Goal: Task Accomplishment & Management: Use online tool/utility

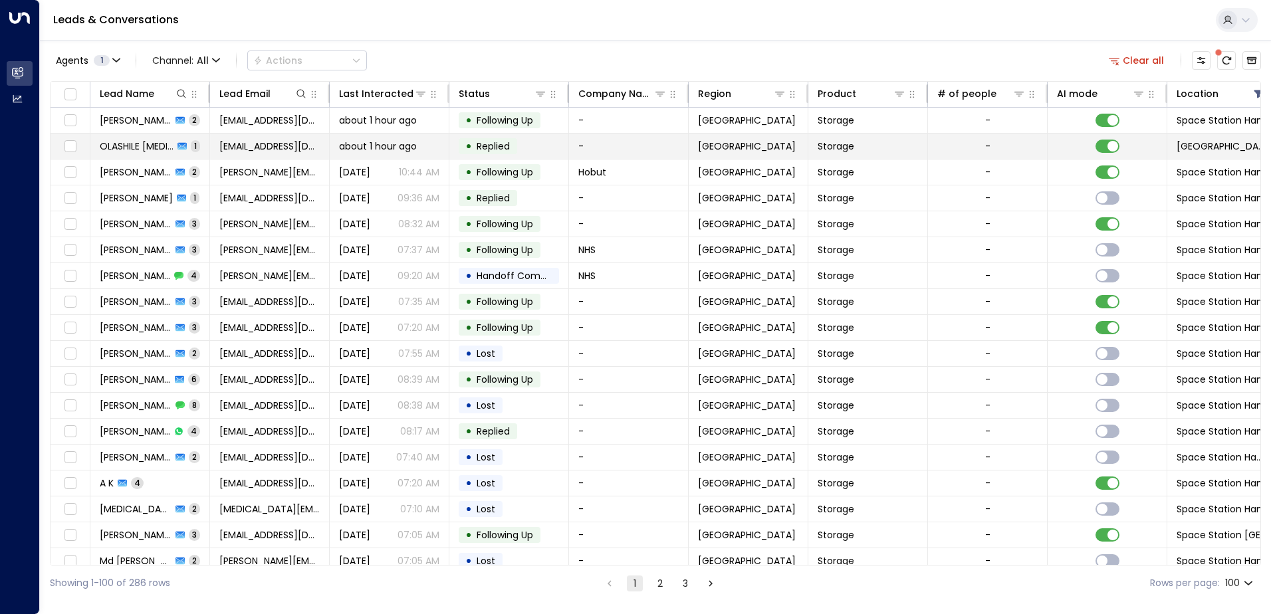
click at [198, 146] on td "OLASHILE [MEDICAL_DATA] 1" at bounding box center [150, 146] width 120 height 25
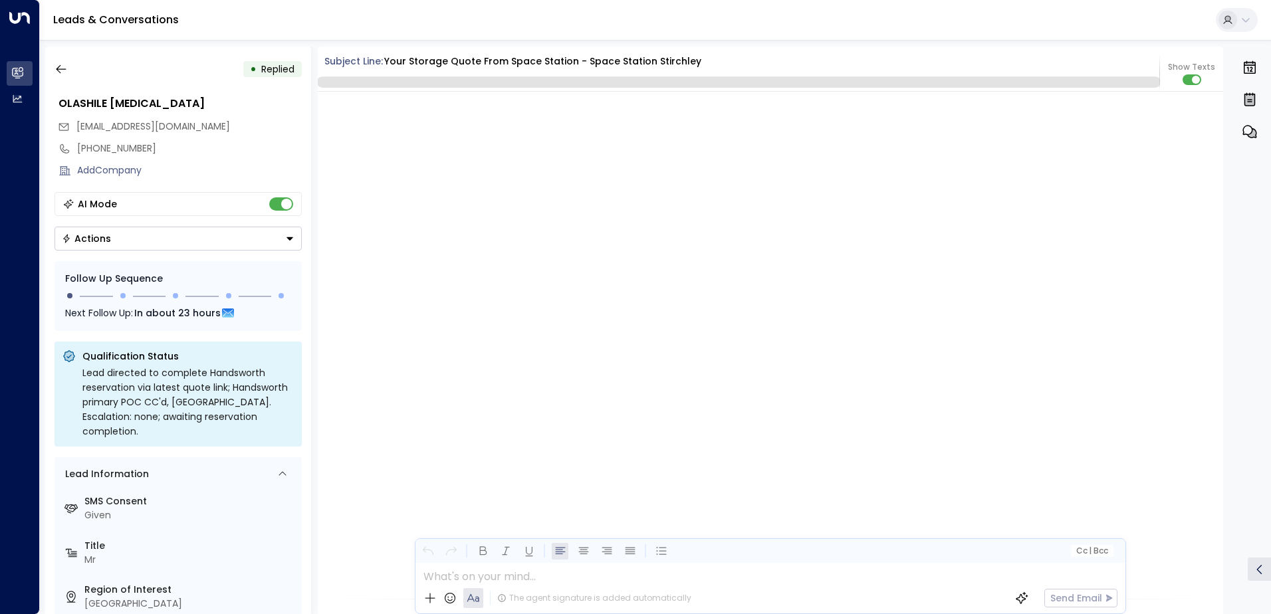
scroll to position [1036, 0]
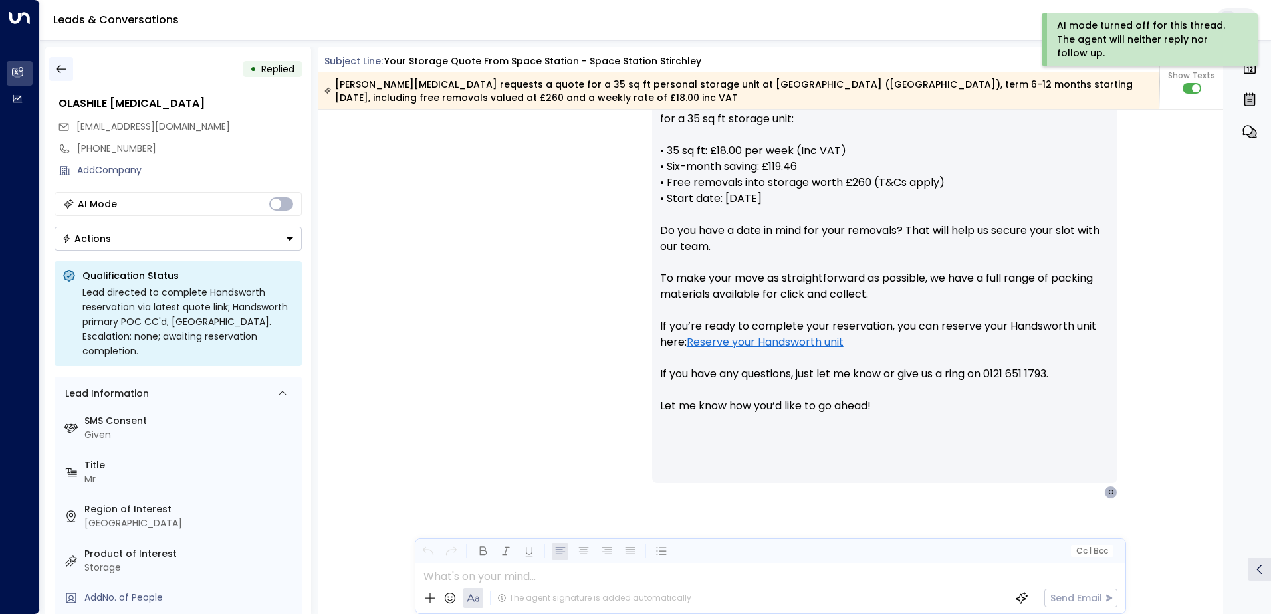
click at [58, 70] on icon "button" at bounding box center [61, 69] width 10 height 9
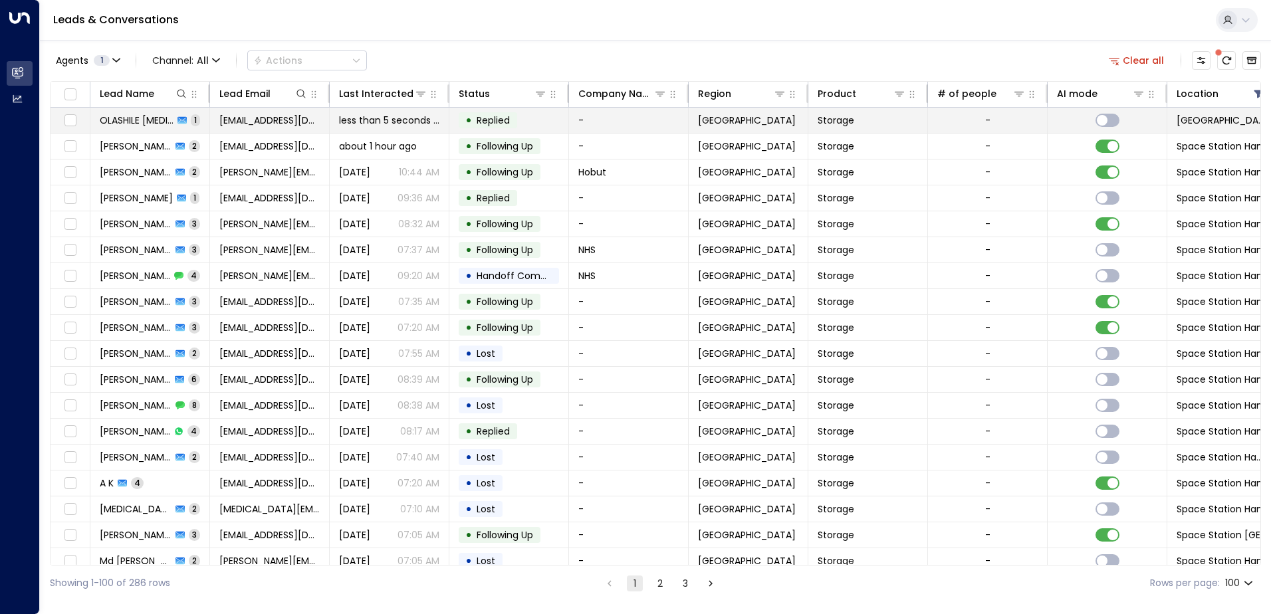
click at [191, 116] on td "OLASHILE [MEDICAL_DATA] 1" at bounding box center [150, 120] width 120 height 25
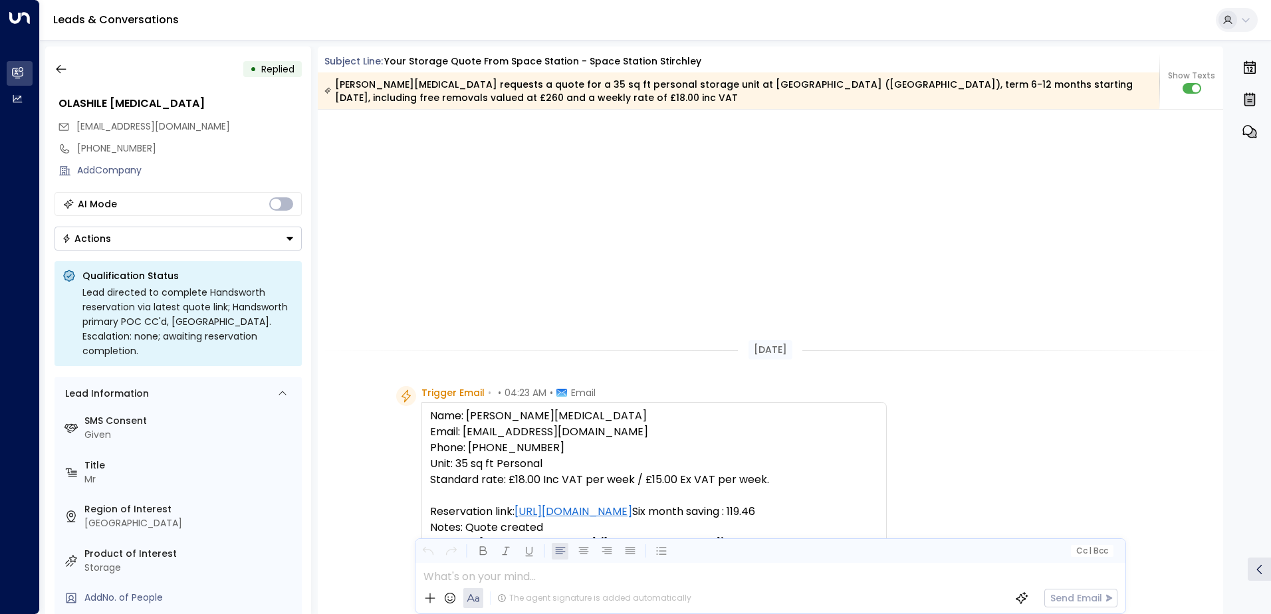
scroll to position [708, 0]
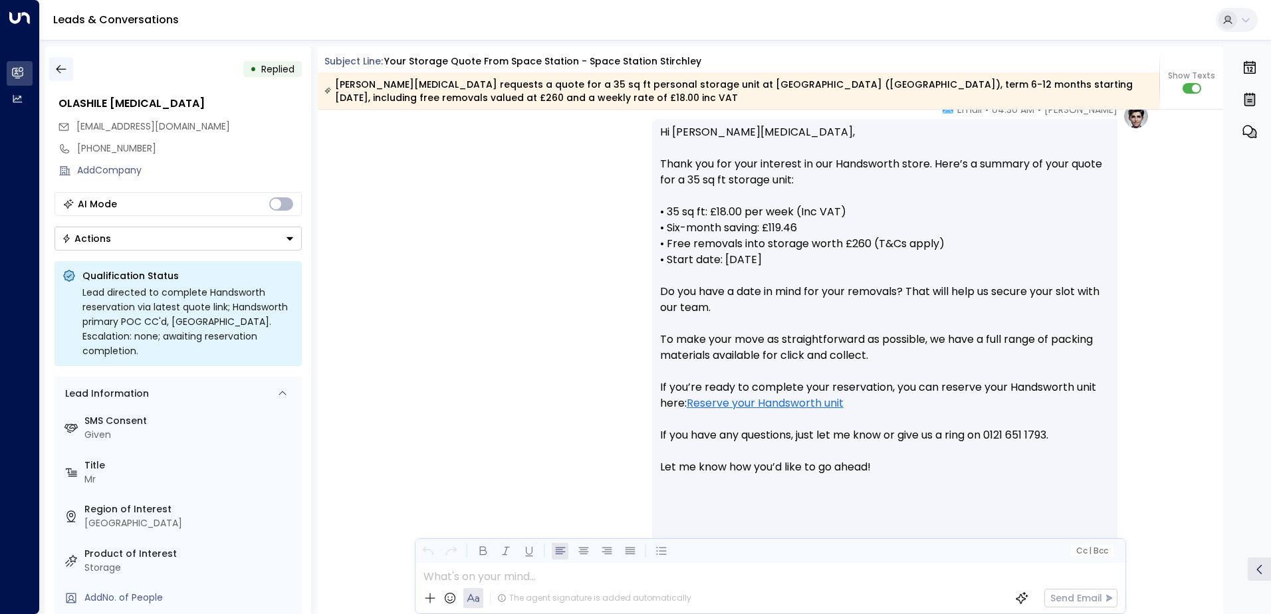
click at [62, 68] on icon "button" at bounding box center [61, 68] width 13 height 13
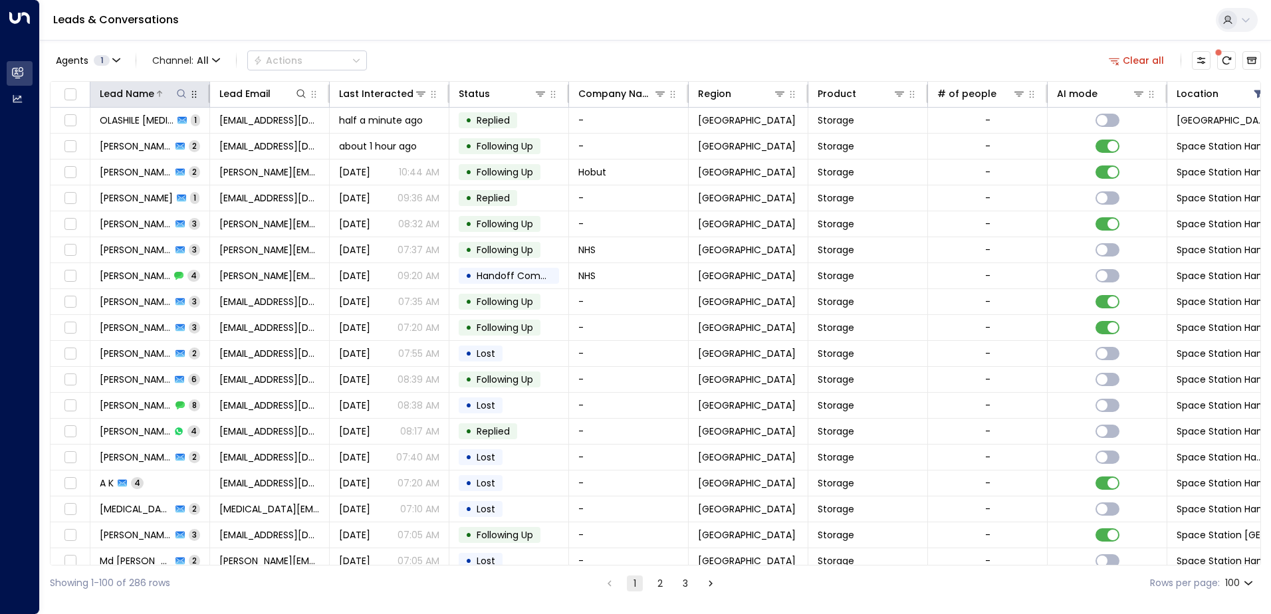
click at [185, 95] on icon at bounding box center [181, 93] width 11 height 11
type input "**********"
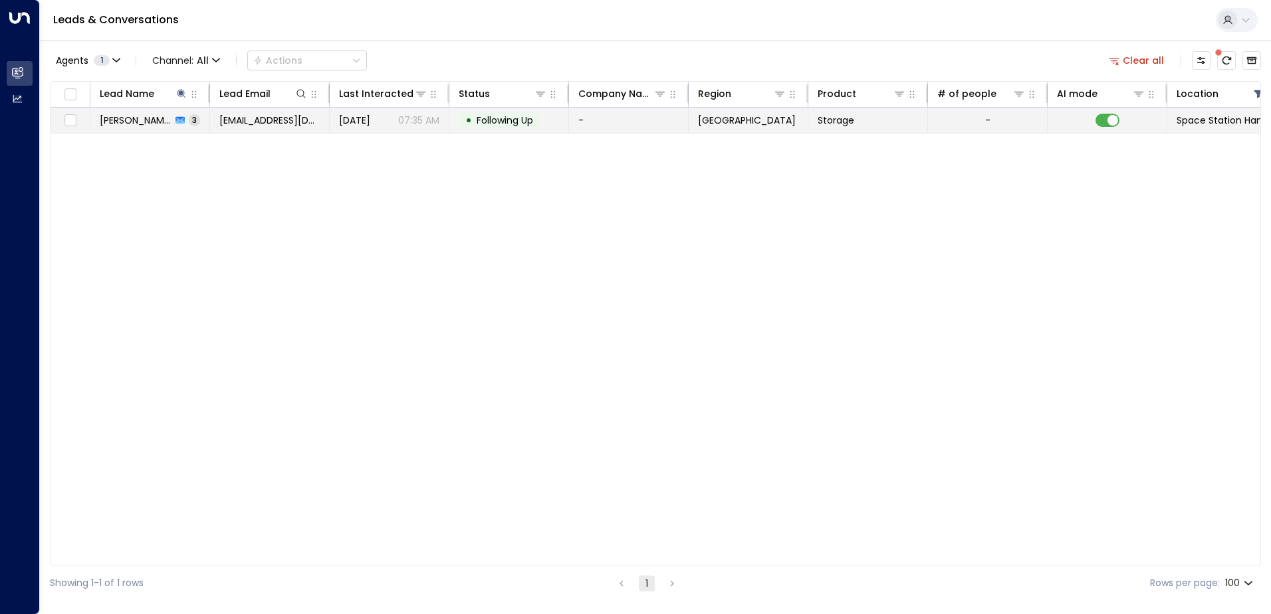
click at [411, 120] on p "07:35 AM" at bounding box center [418, 120] width 41 height 13
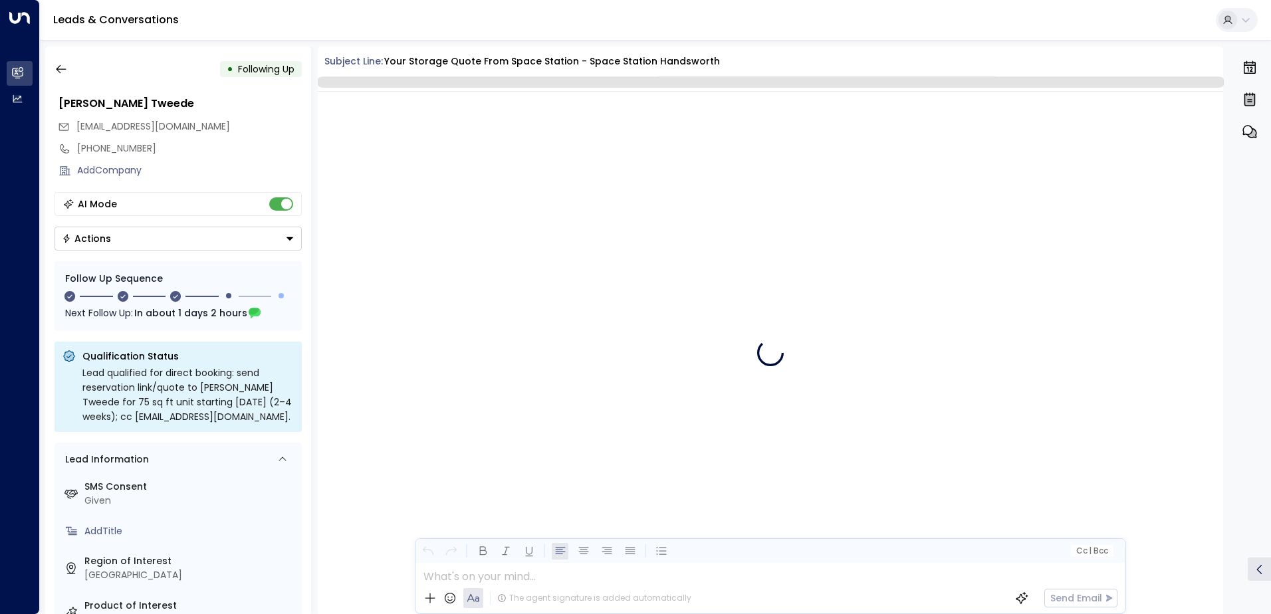
scroll to position [1430, 0]
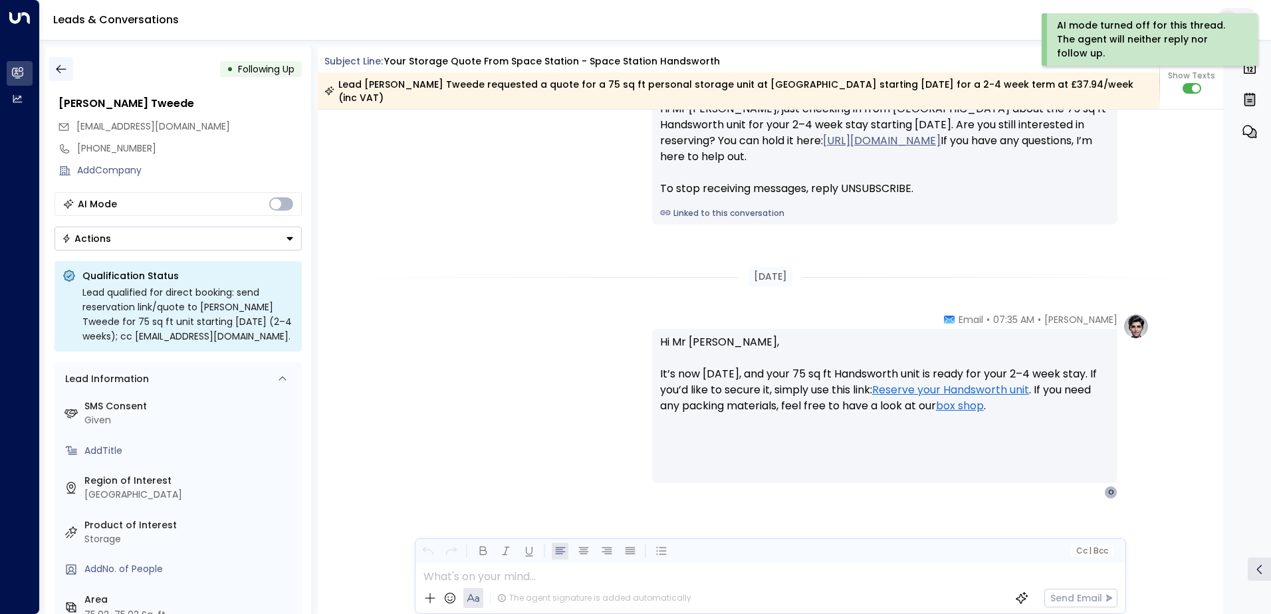
click at [62, 70] on icon "button" at bounding box center [61, 68] width 13 height 13
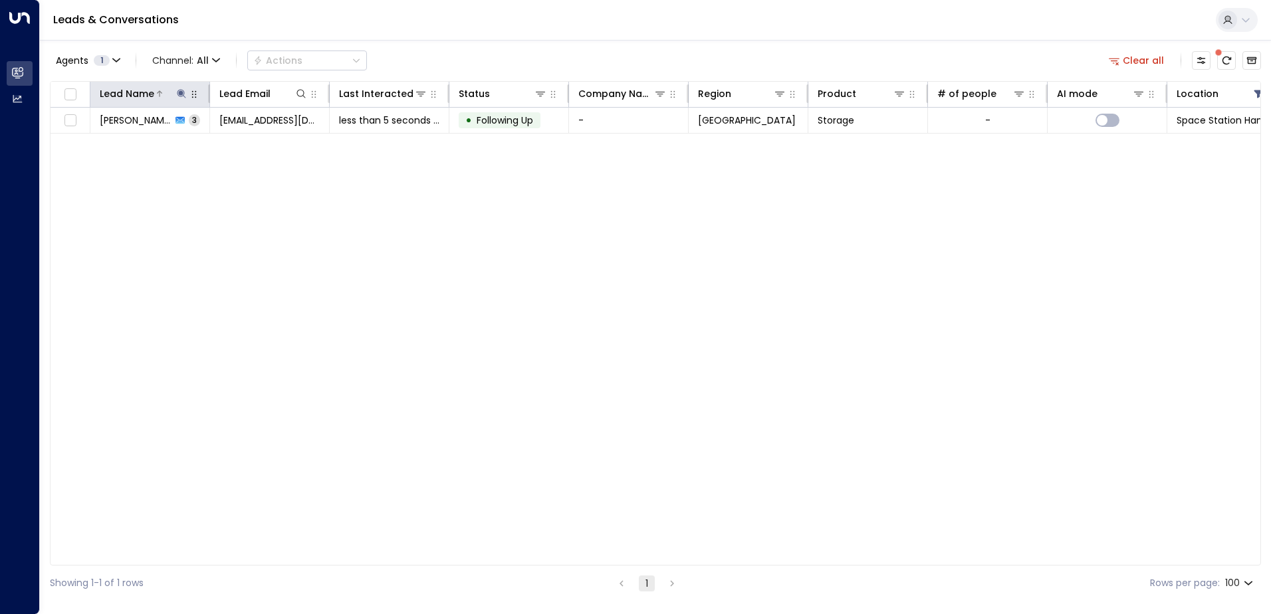
click at [181, 95] on icon at bounding box center [181, 93] width 9 height 9
click at [265, 145] on icon "button" at bounding box center [265, 142] width 9 height 9
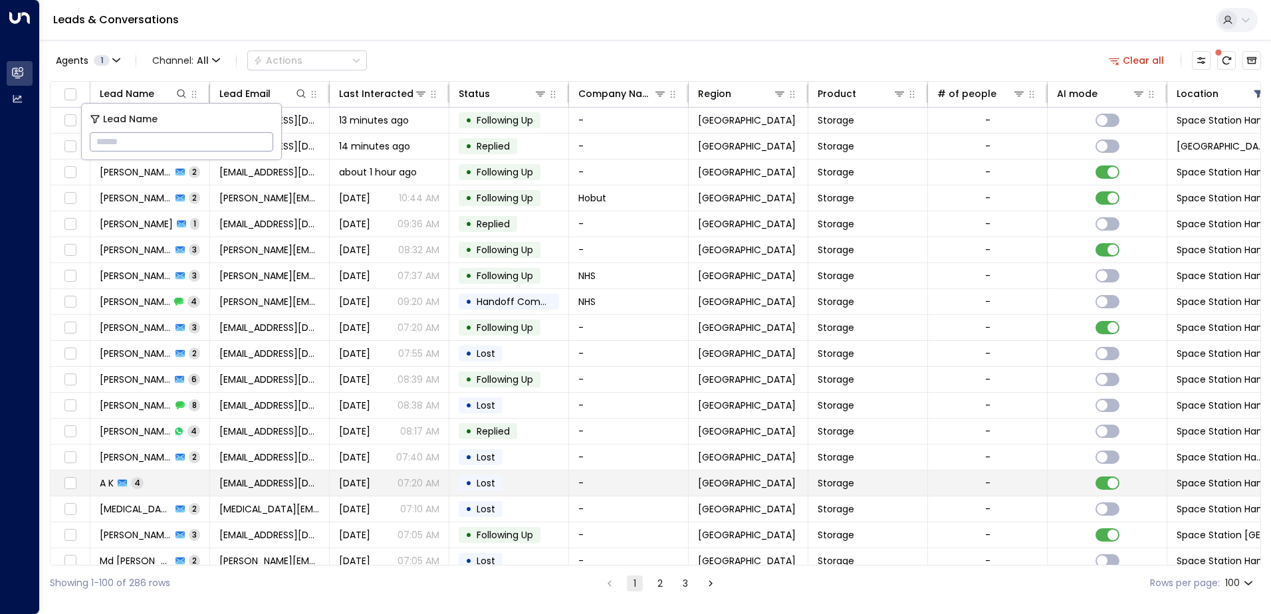
click at [177, 482] on td "A K 4" at bounding box center [150, 483] width 120 height 25
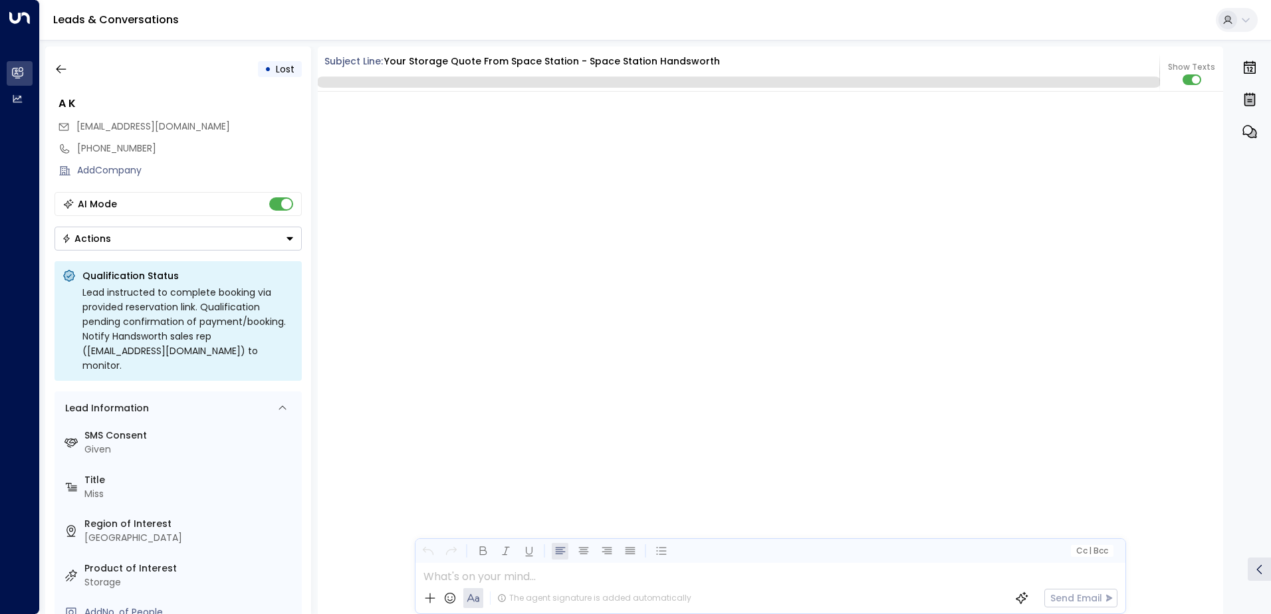
scroll to position [2036, 0]
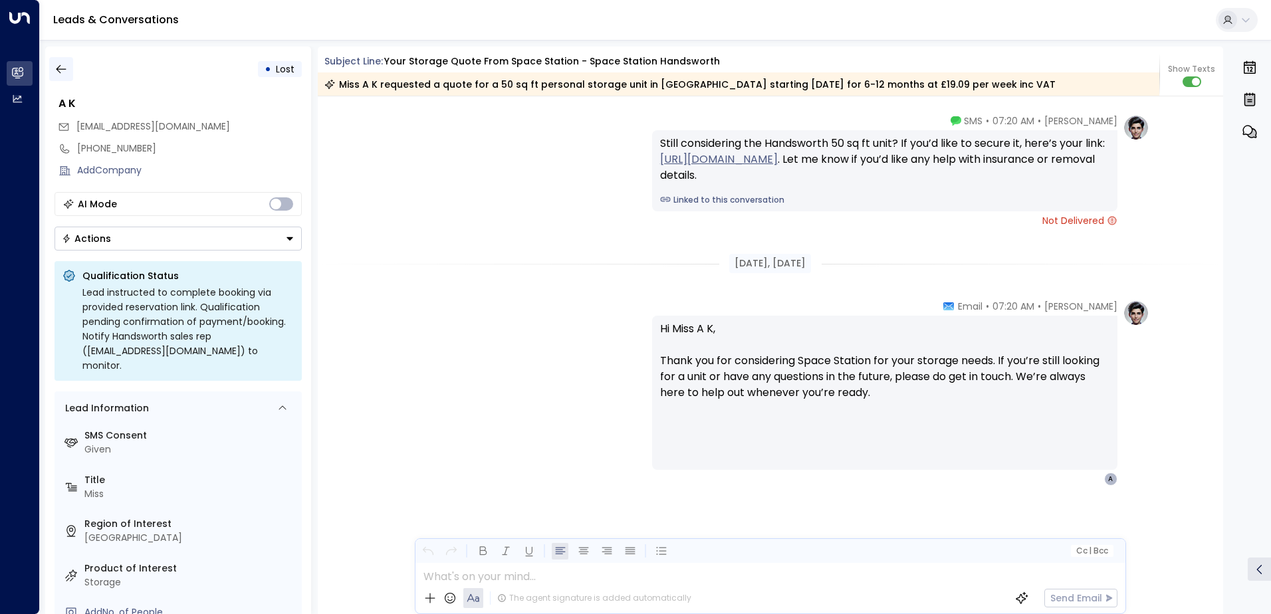
click at [65, 70] on icon "button" at bounding box center [61, 68] width 13 height 13
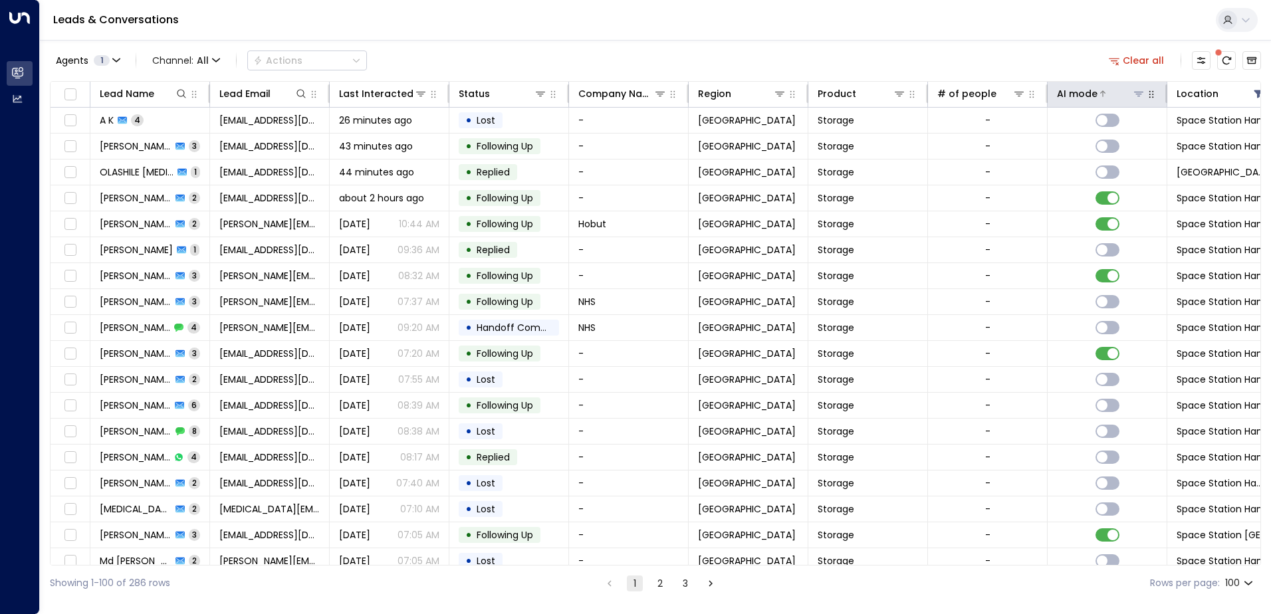
click at [1101, 94] on icon at bounding box center [1102, 93] width 5 height 6
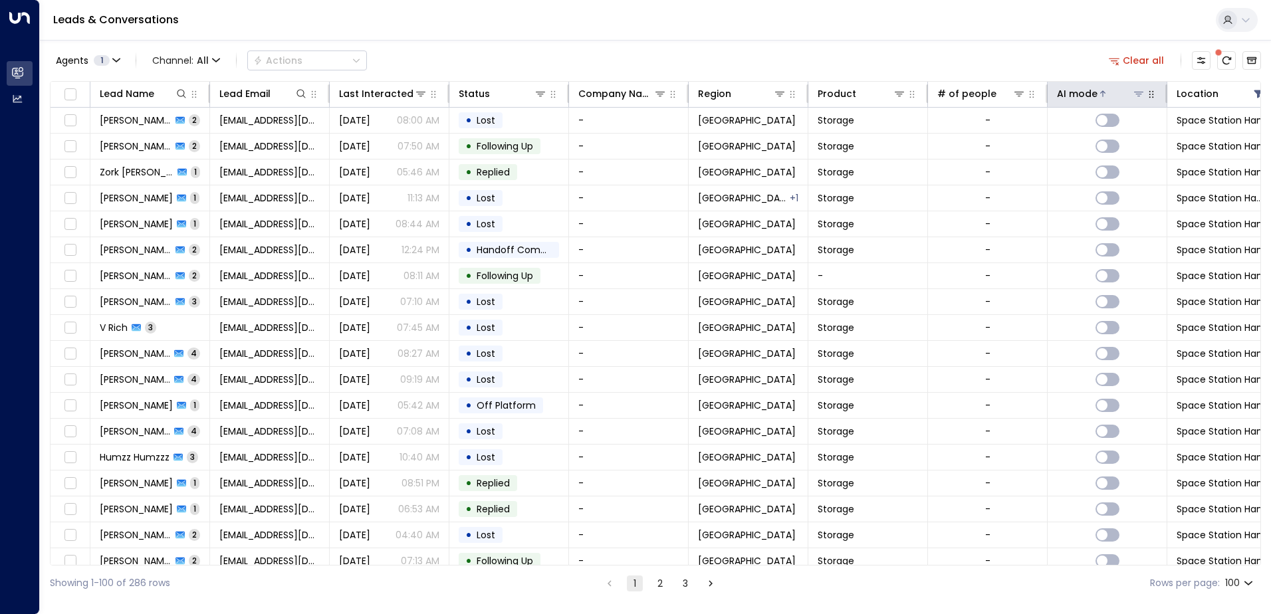
click at [1101, 94] on icon at bounding box center [1102, 93] width 5 height 6
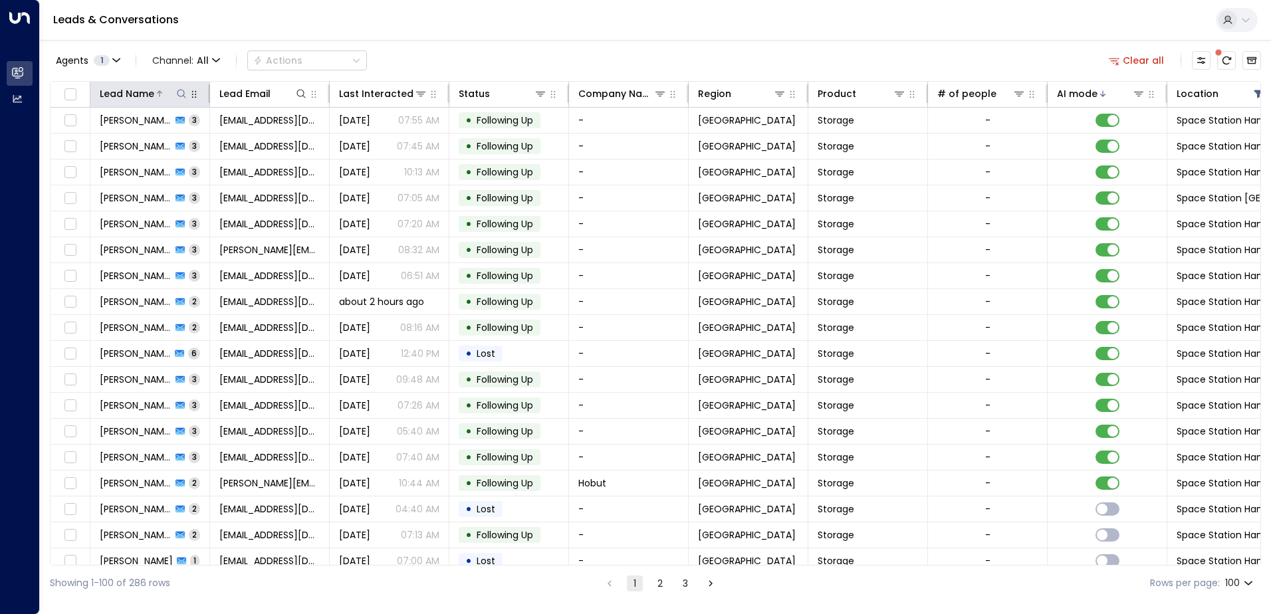
click at [181, 94] on icon at bounding box center [181, 93] width 11 height 11
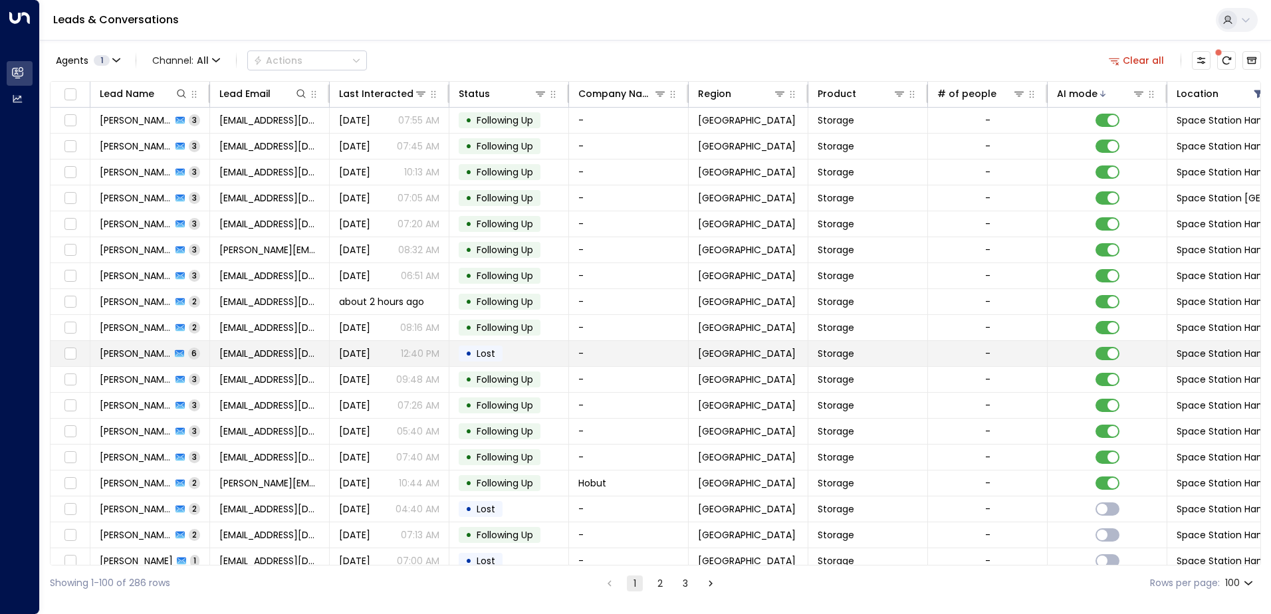
click at [190, 353] on td "[PERSON_NAME] 6" at bounding box center [150, 353] width 120 height 25
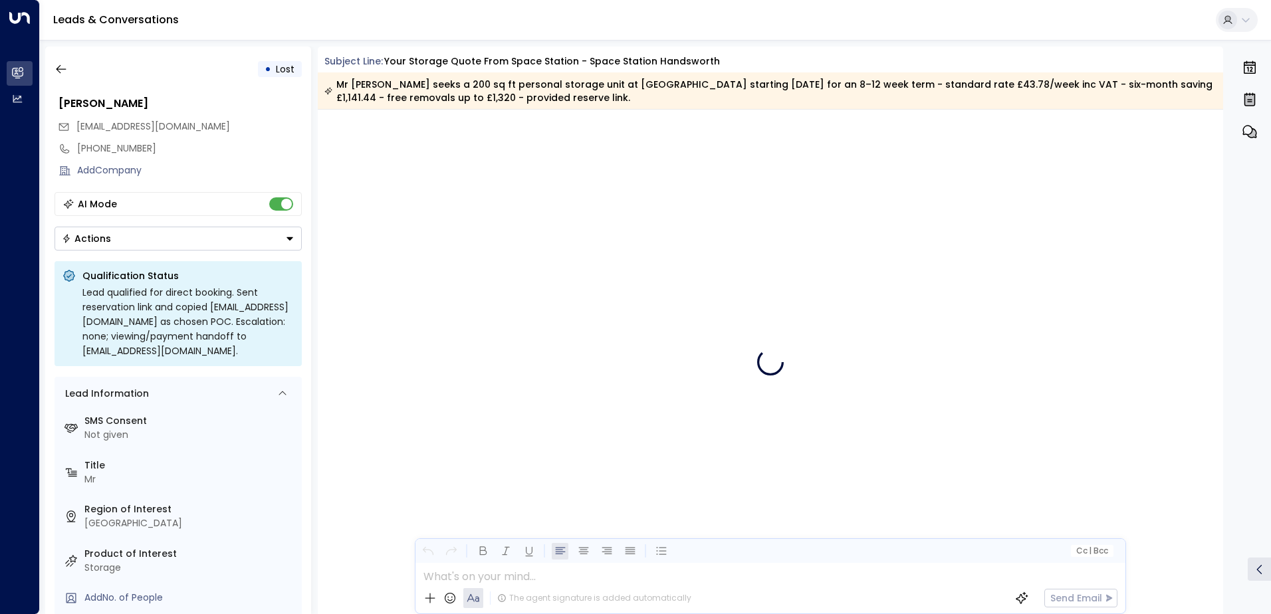
scroll to position [2795, 0]
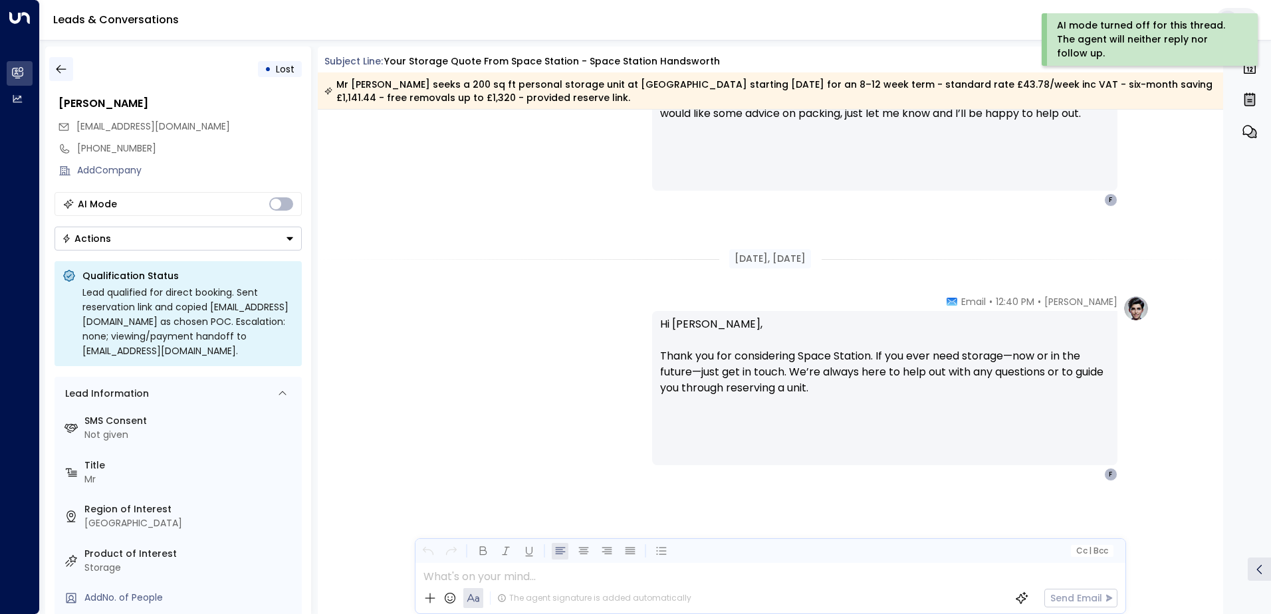
click at [62, 68] on icon "button" at bounding box center [61, 68] width 13 height 13
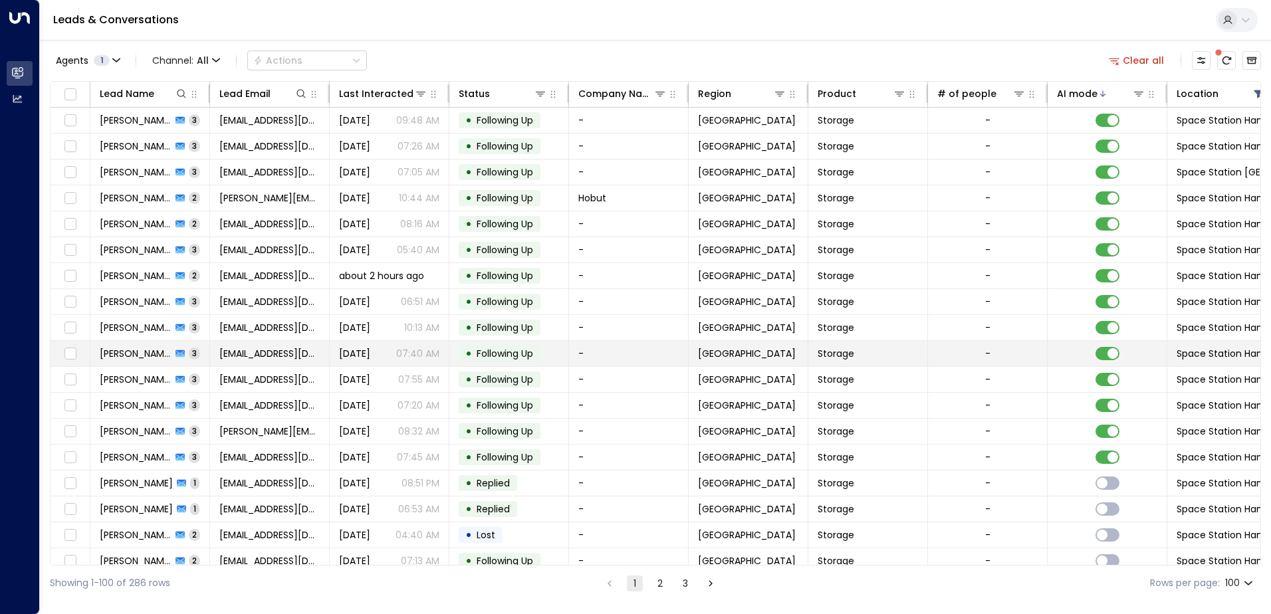
click at [189, 355] on td "Dukili Pekili 3" at bounding box center [150, 353] width 120 height 25
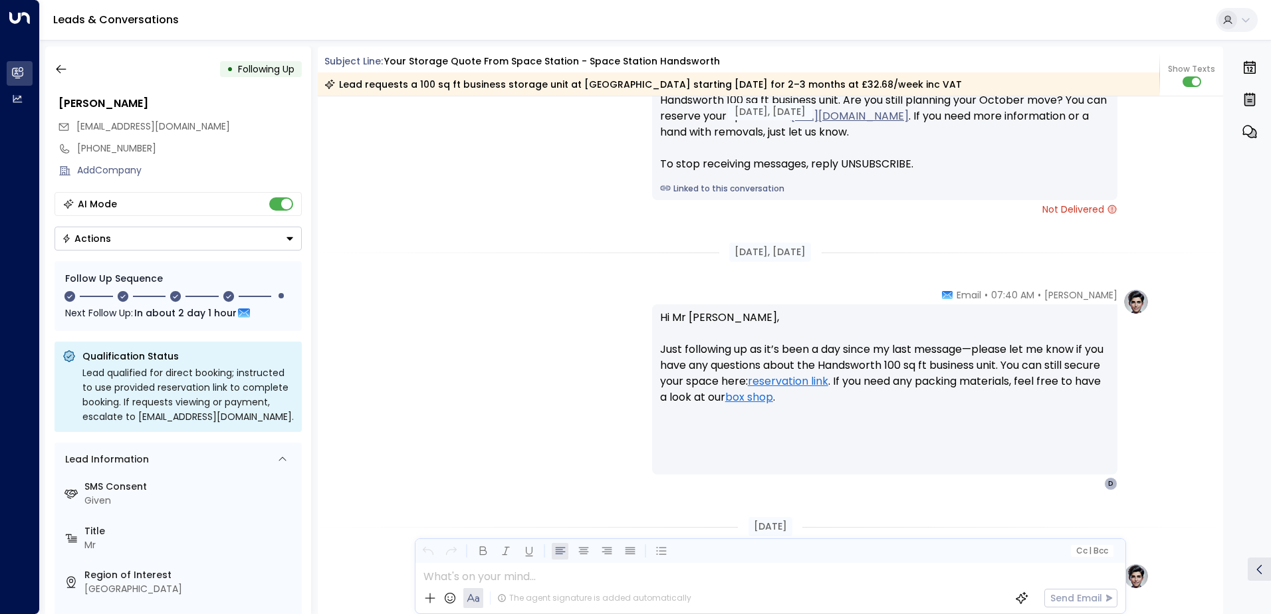
scroll to position [1702, 0]
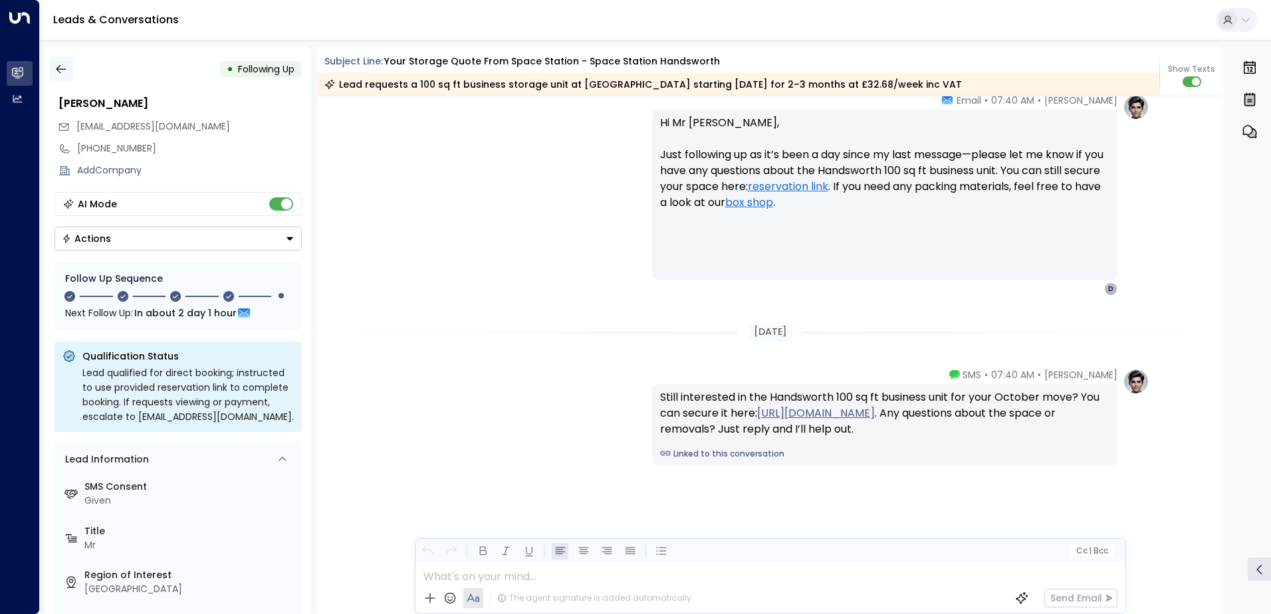
click at [62, 68] on icon "button" at bounding box center [61, 68] width 13 height 13
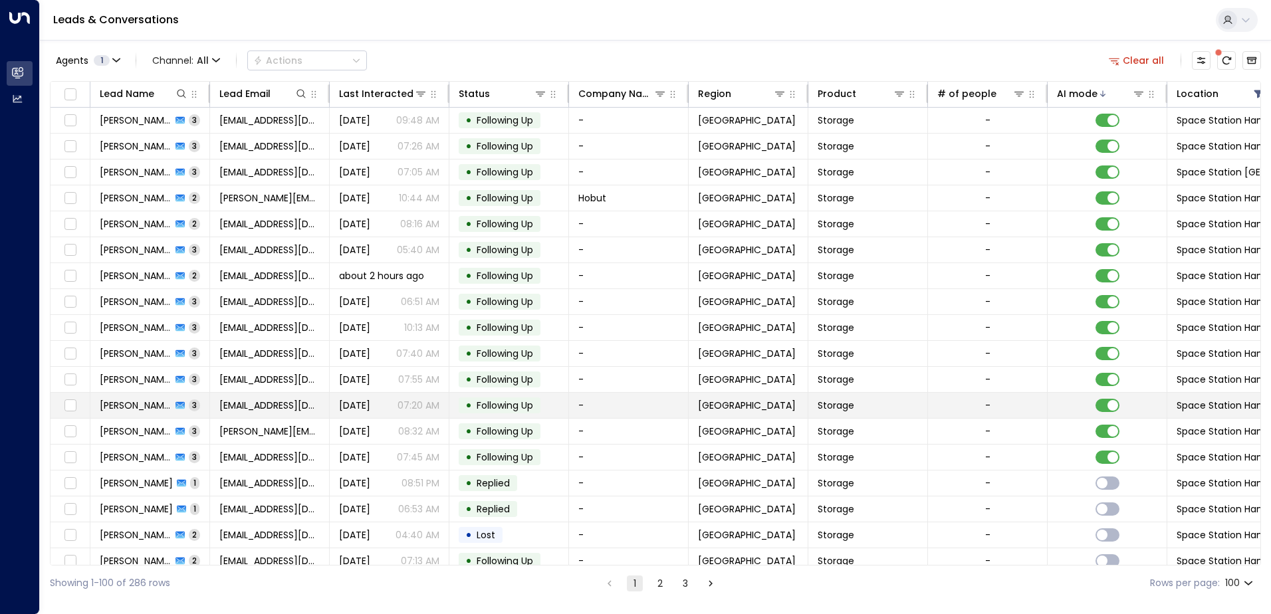
click at [195, 405] on td "[PERSON_NAME] 3" at bounding box center [150, 405] width 120 height 25
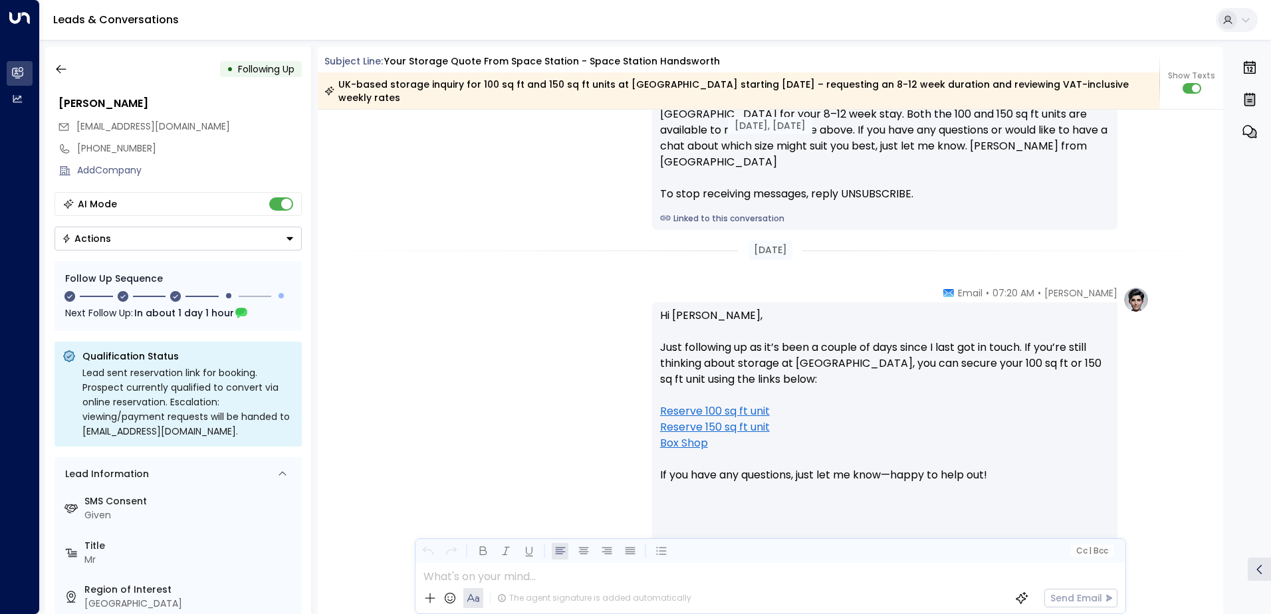
scroll to position [1475, 0]
click at [61, 70] on icon "button" at bounding box center [61, 68] width 13 height 13
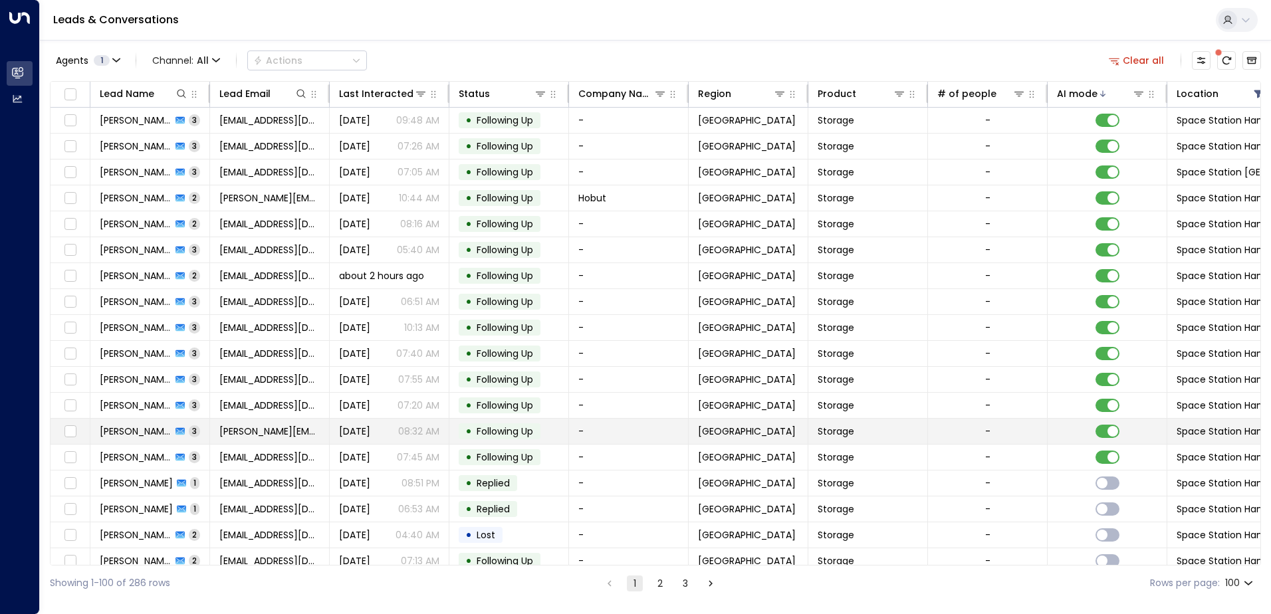
click at [191, 428] on td "[PERSON_NAME] 3" at bounding box center [150, 431] width 120 height 25
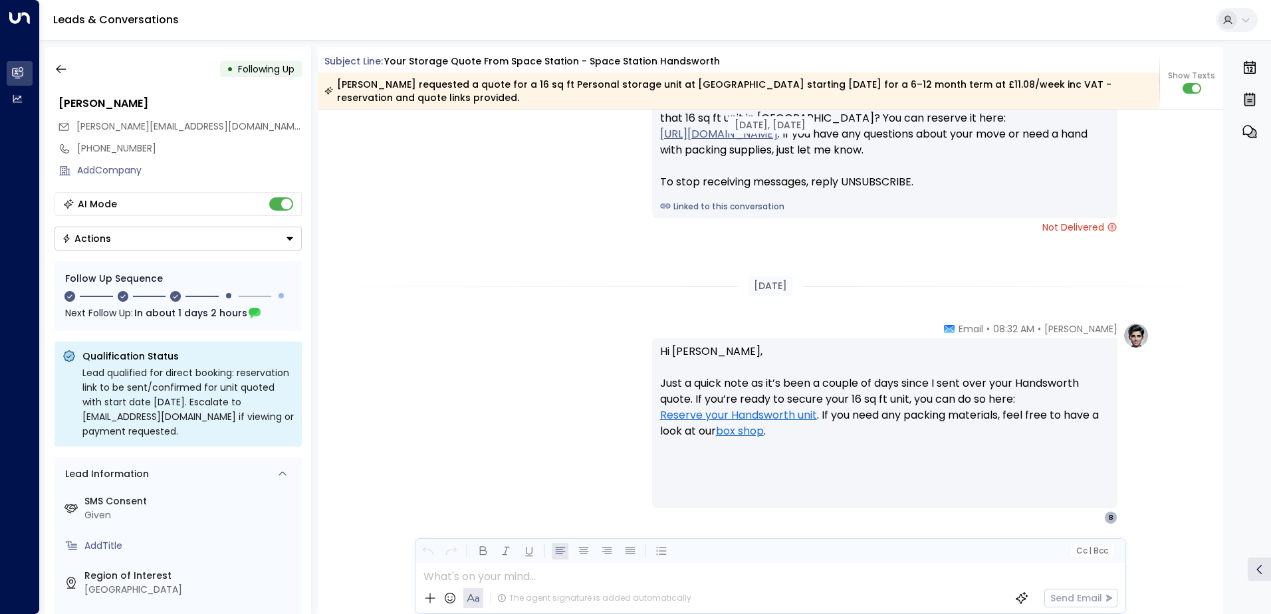
scroll to position [1623, 0]
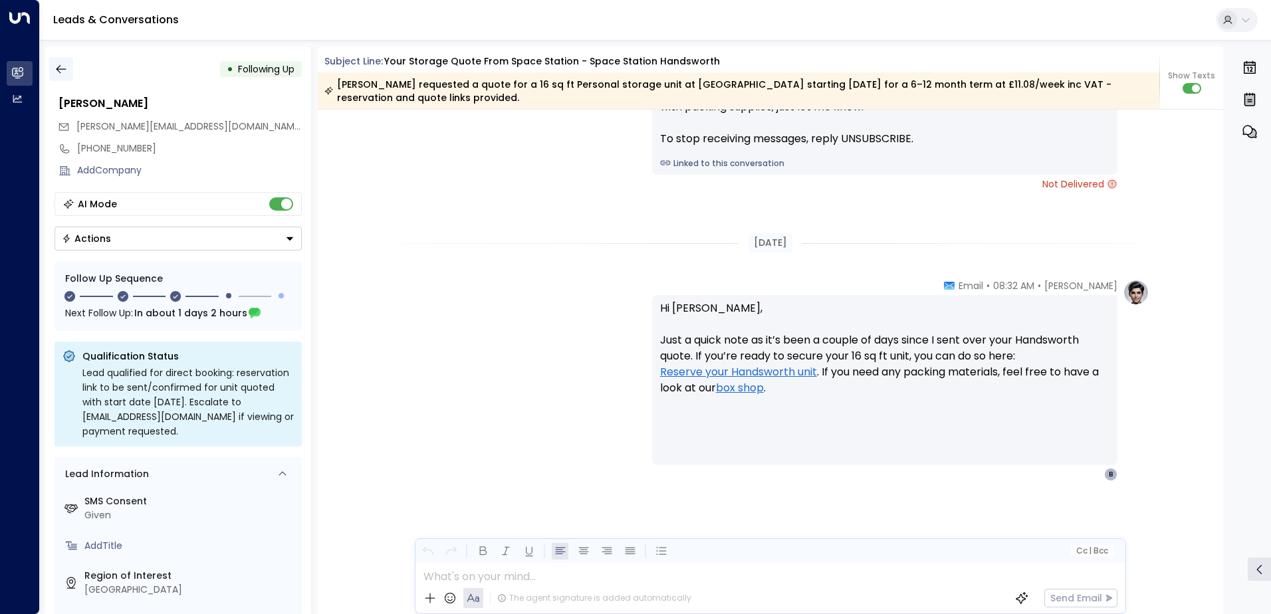
click at [62, 70] on icon "button" at bounding box center [61, 68] width 13 height 13
